Goal: Book appointment/travel/reservation

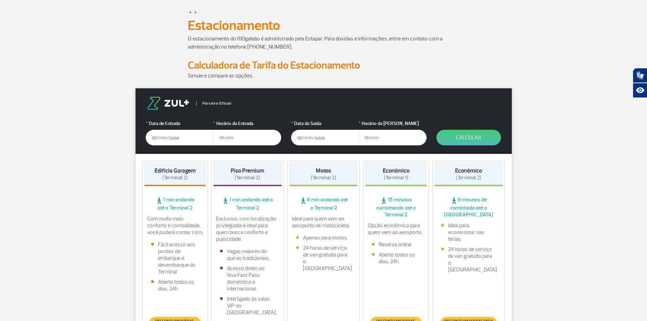
scroll to position [68, 0]
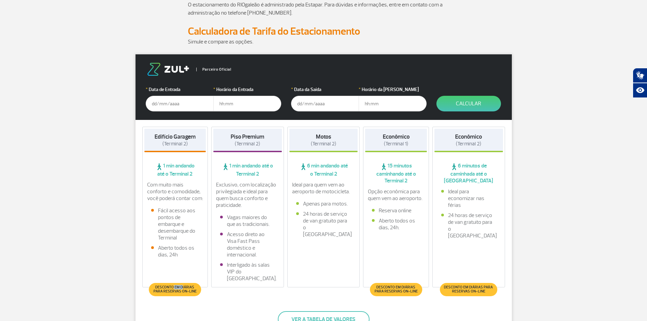
drag, startPoint x: 171, startPoint y: 289, endPoint x: 180, endPoint y: 288, distance: 9.2
click at [180, 288] on span "Desconto em diárias para reservas on-line" at bounding box center [175, 289] width 45 height 8
click at [185, 282] on div "Edifício Garagem (Terminal 2) 1 min andando até o Terminal 2 Com muito mais con…" at bounding box center [175, 207] width 66 height 161
click at [180, 102] on input "text" at bounding box center [180, 104] width 68 height 16
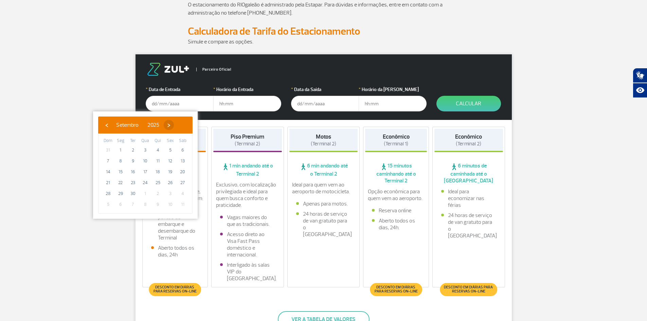
click at [174, 125] on span "›" at bounding box center [169, 125] width 10 height 10
click at [159, 149] on span "2" at bounding box center [158, 150] width 11 height 11
type input "[DATE]"
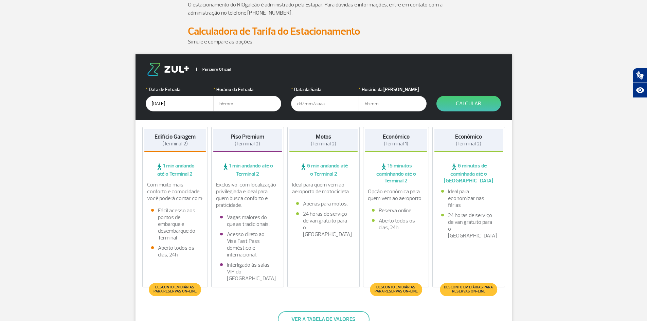
click at [238, 105] on input "text" at bounding box center [247, 104] width 68 height 16
click at [234, 103] on input "text" at bounding box center [247, 104] width 68 height 16
click at [227, 104] on input "text" at bounding box center [247, 104] width 68 height 16
type input "19:00"
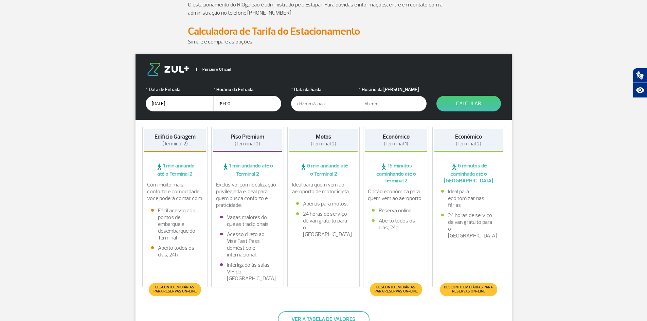
click at [328, 99] on input "text" at bounding box center [325, 104] width 68 height 16
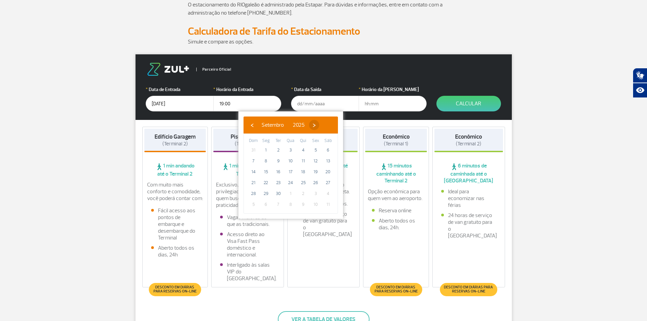
click at [319, 125] on span "›" at bounding box center [314, 125] width 10 height 10
click at [253, 161] on span "5" at bounding box center [253, 161] width 11 height 11
type input "[DATE]"
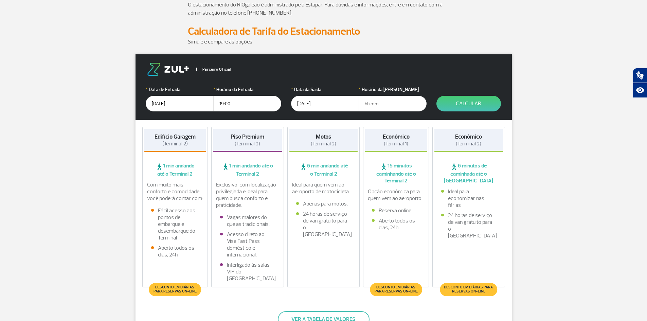
click at [378, 105] on input "text" at bounding box center [393, 104] width 68 height 16
type input "22:00"
click at [461, 105] on button "Calcular" at bounding box center [469, 104] width 65 height 16
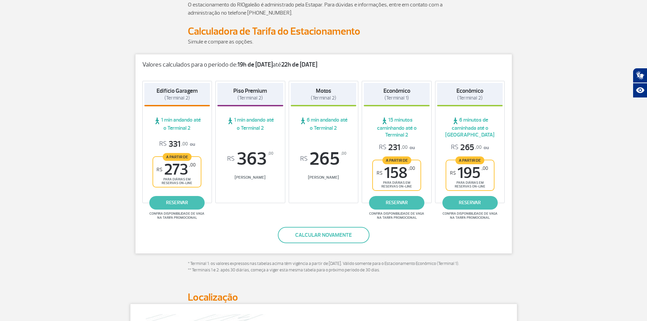
click at [248, 230] on div "Valores calculados para o período de: 19h de [DATE] até 22h de [DATE] Edifício …" at bounding box center [323, 154] width 377 height 200
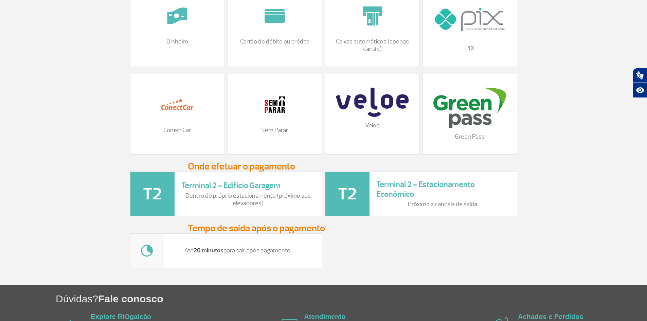
scroll to position [808, 0]
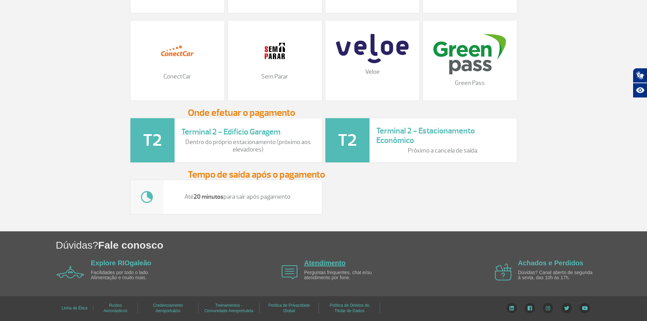
click at [317, 261] on link "Atendimento" at bounding box center [324, 262] width 41 height 7
